Goal: Transaction & Acquisition: Purchase product/service

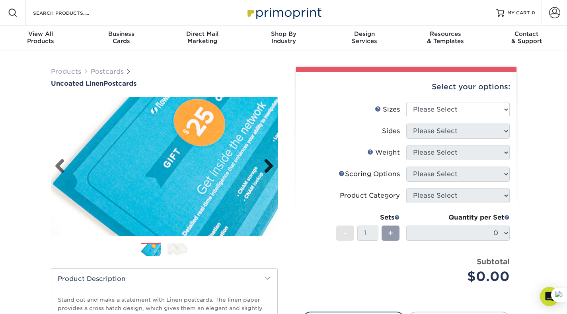
click at [269, 167] on link "Next" at bounding box center [266, 166] width 16 height 16
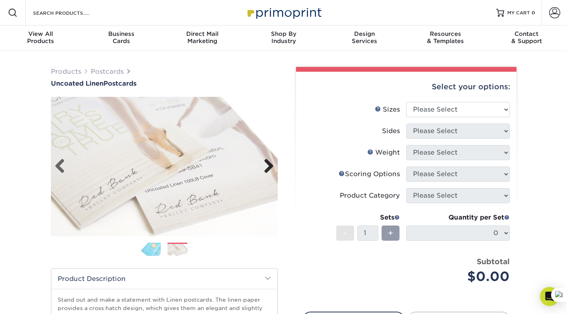
click at [269, 167] on link "Next" at bounding box center [266, 166] width 16 height 16
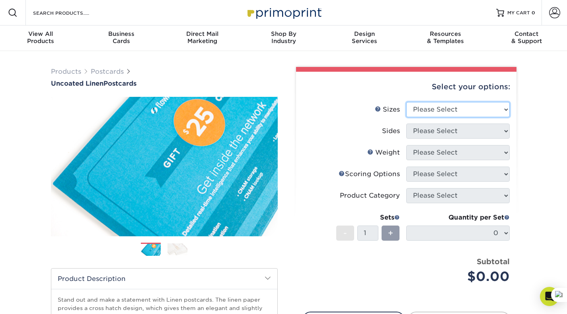
click at [501, 108] on select "Please Select 1.5" x 7" 2" x 6" 2" x 8" 2.12" x 5.5" 2.75" x 4.25" 2.75" x 8.5"…" at bounding box center [457, 109] width 103 height 15
select select "5.00x7.00"
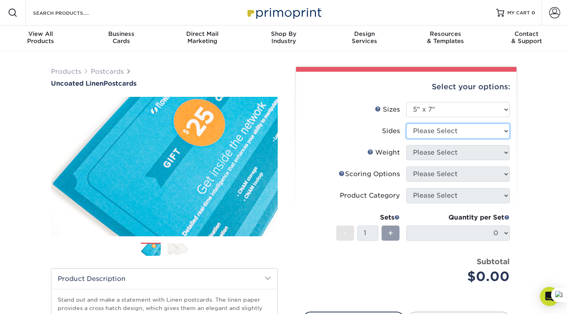
click at [506, 131] on select "Please Select Print Both Sides Print Front Only" at bounding box center [457, 130] width 103 height 15
select select "13abbda7-1d64-4f25-8bb2-c179b224825d"
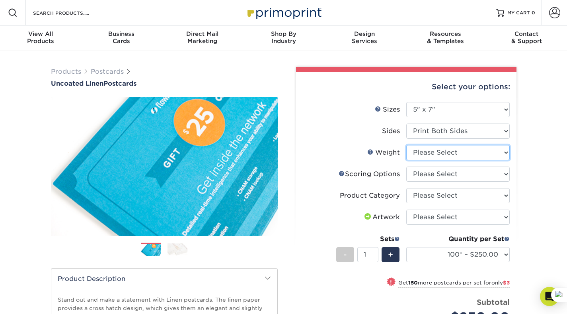
click at [504, 151] on select "Please Select 100LB" at bounding box center [457, 152] width 103 height 15
select select "100LB"
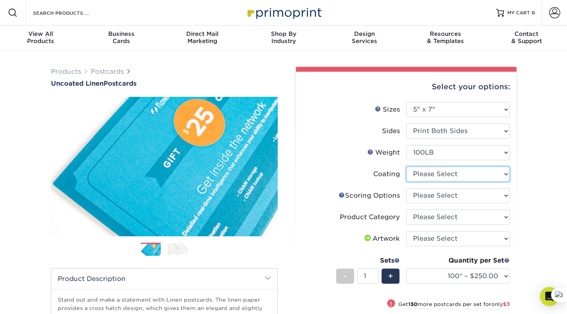
click at [505, 175] on select at bounding box center [457, 173] width 103 height 15
select select "3e7618de-abca-4bda-9f97-8b9129e913d8"
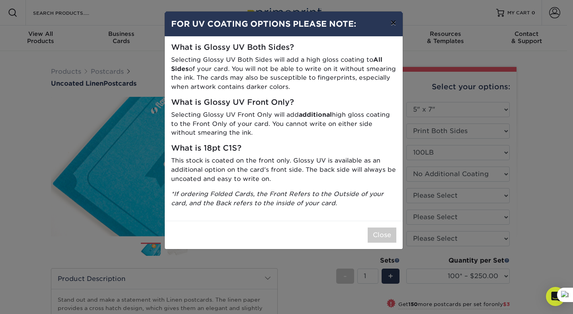
click at [393, 23] on button "×" at bounding box center [393, 23] width 18 height 22
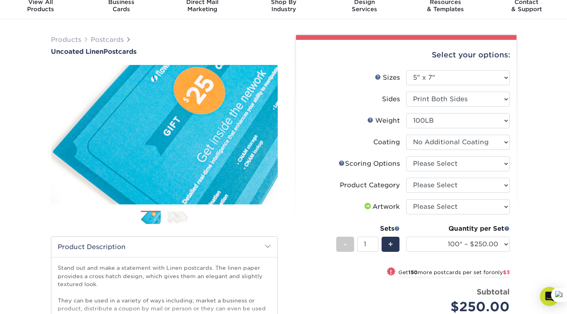
scroll to position [32, 0]
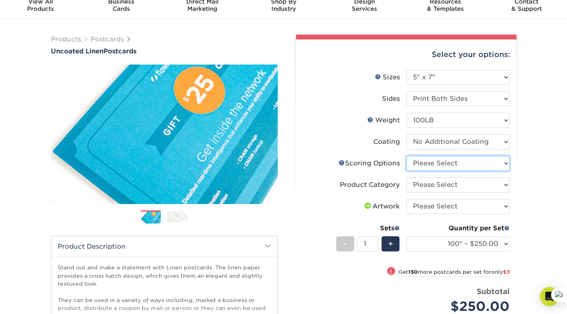
click at [502, 163] on select "Please Select No Scoring One Score Two Scores" at bounding box center [457, 163] width 103 height 15
click at [340, 162] on link "Scoring Help" at bounding box center [342, 162] width 6 height 6
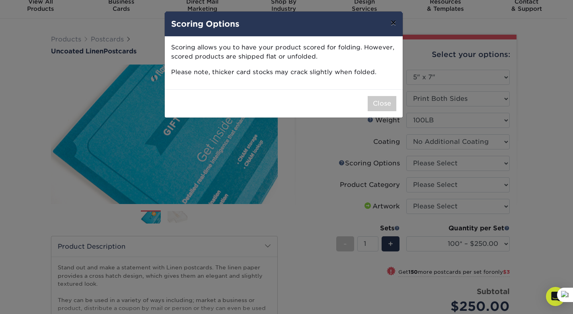
click at [395, 25] on button "×" at bounding box center [393, 23] width 18 height 22
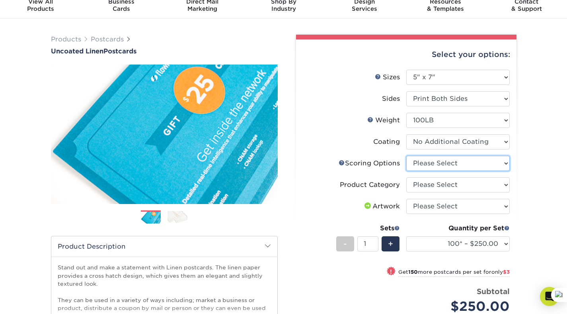
click at [505, 165] on select "Please Select No Scoring One Score Two Scores" at bounding box center [457, 163] width 103 height 15
select select "16ebe401-5398-422d-8cb0-f3adbb82deb5"
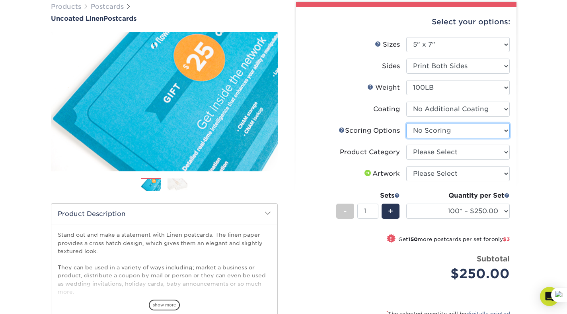
scroll to position [66, 0]
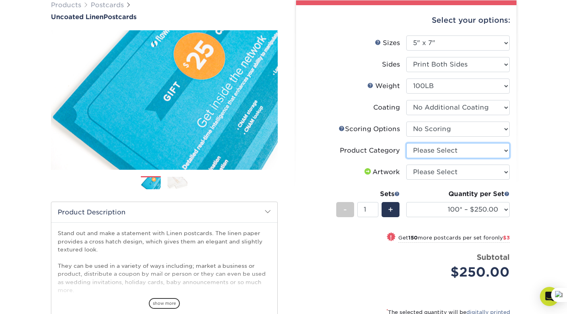
click at [506, 149] on select "Please Select Postcards" at bounding box center [457, 150] width 103 height 15
select select "9b7272e0-d6c8-4c3c-8e97-d3a1bcdab858"
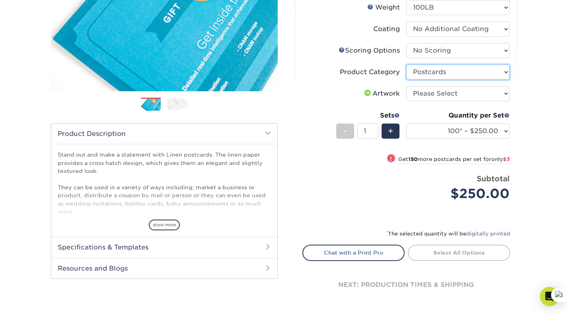
scroll to position [146, 0]
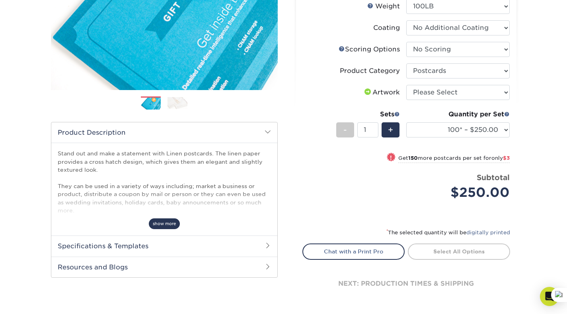
click at [163, 225] on span "show more" at bounding box center [164, 223] width 31 height 11
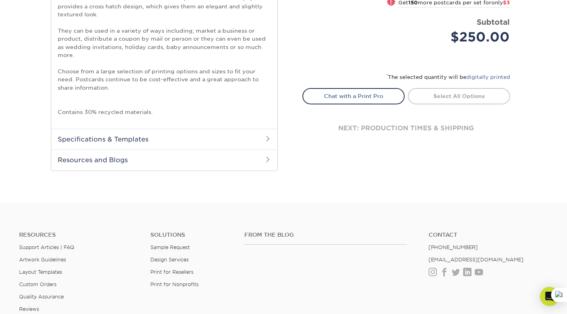
scroll to position [302, 0]
click at [268, 141] on h2 "Specifications & Templates" at bounding box center [164, 137] width 226 height 21
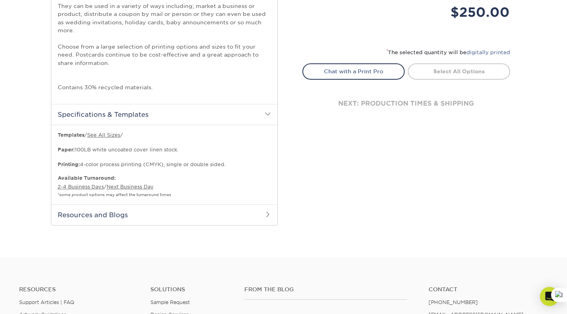
scroll to position [326, 0]
click at [262, 211] on h2 "Resources and Blogs" at bounding box center [164, 214] width 226 height 21
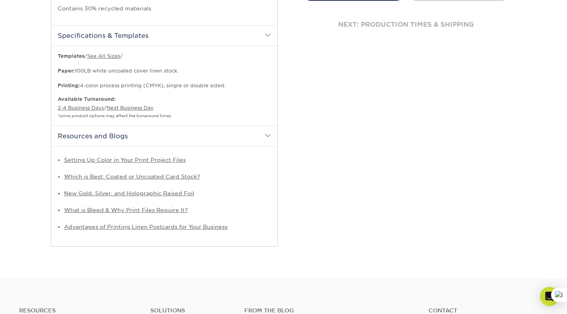
scroll to position [405, 0]
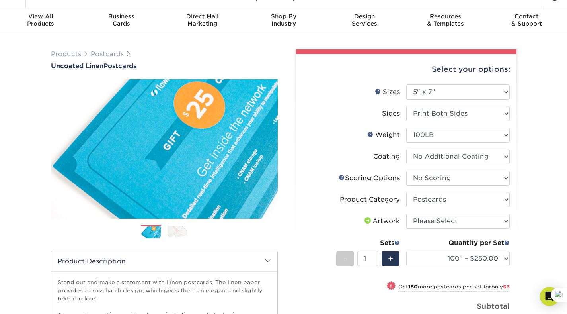
scroll to position [0, 0]
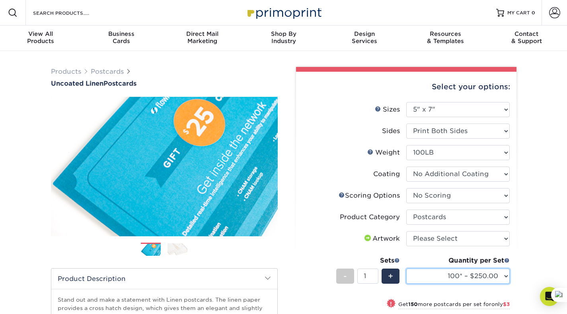
click at [506, 273] on select "100* – $250.00 250* – $253.00 500* – $253.00 750 – $270.00 1000 – $287.00 1500 …" at bounding box center [457, 275] width 103 height 15
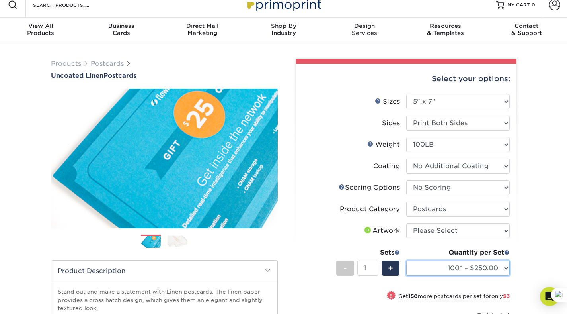
scroll to position [7, 0]
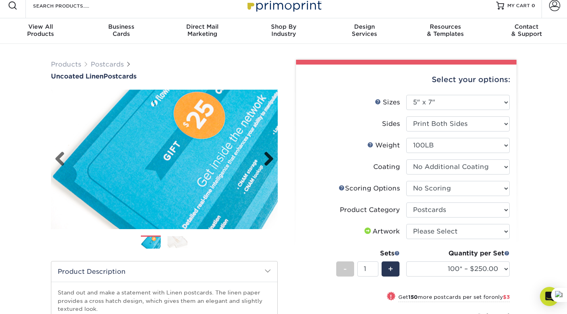
click at [270, 159] on link "Next" at bounding box center [266, 159] width 16 height 16
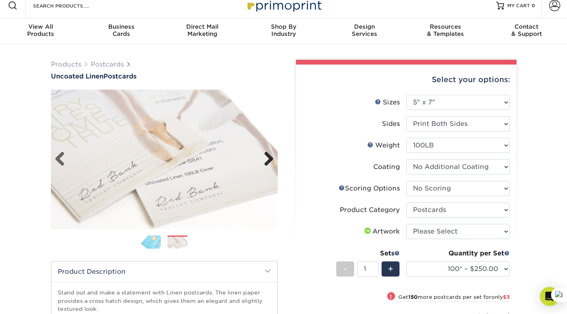
click at [270, 159] on link "Next" at bounding box center [266, 159] width 16 height 16
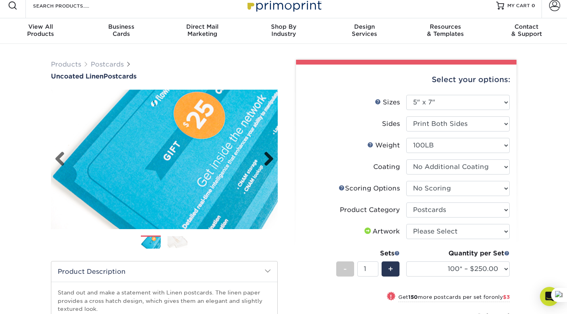
click at [270, 159] on link "Next" at bounding box center [266, 159] width 16 height 16
